Goal: Task Accomplishment & Management: Manage account settings

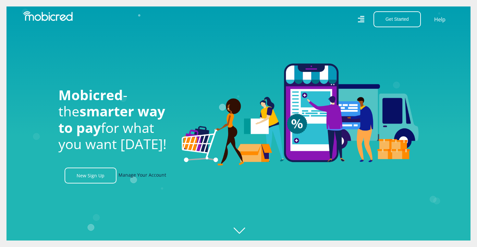
scroll to position [0, 210]
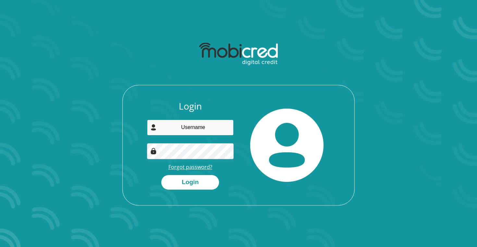
type input "[EMAIL_ADDRESS][DOMAIN_NAME]"
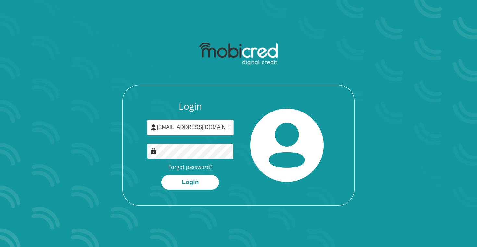
click at [190, 182] on button "Login" at bounding box center [190, 182] width 58 height 15
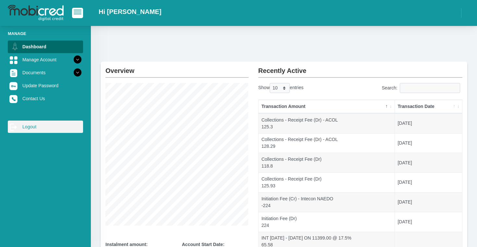
click at [31, 126] on link "log out Logout" at bounding box center [45, 127] width 75 height 12
